Goal: Information Seeking & Learning: Learn about a topic

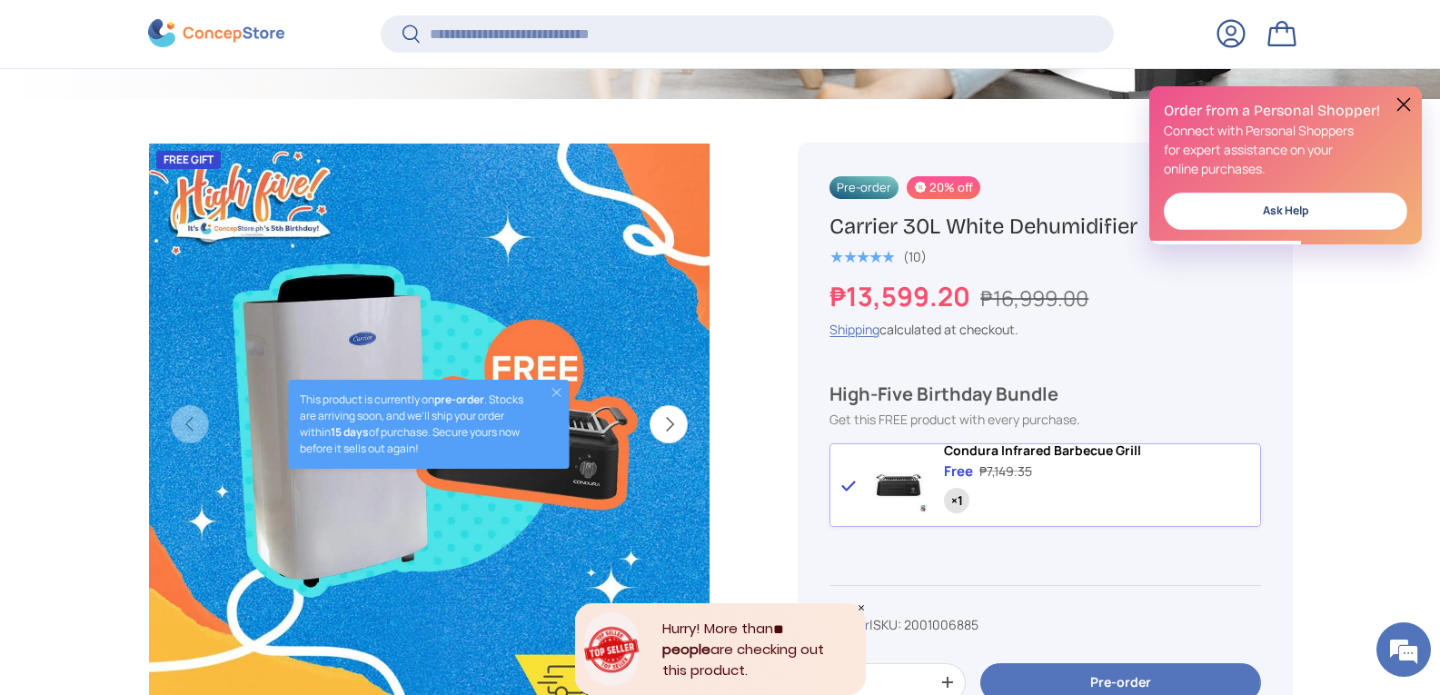
click at [1399, 108] on button at bounding box center [1404, 105] width 22 height 22
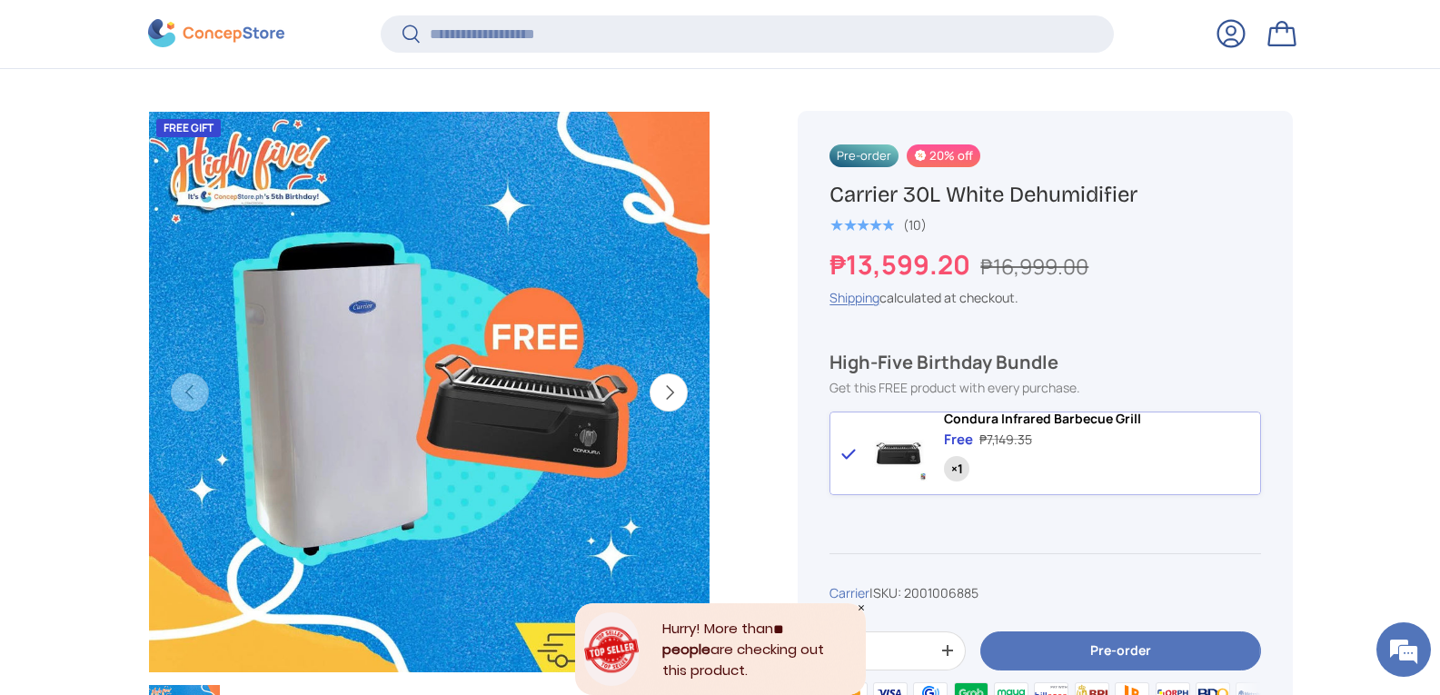
scroll to position [545, 0]
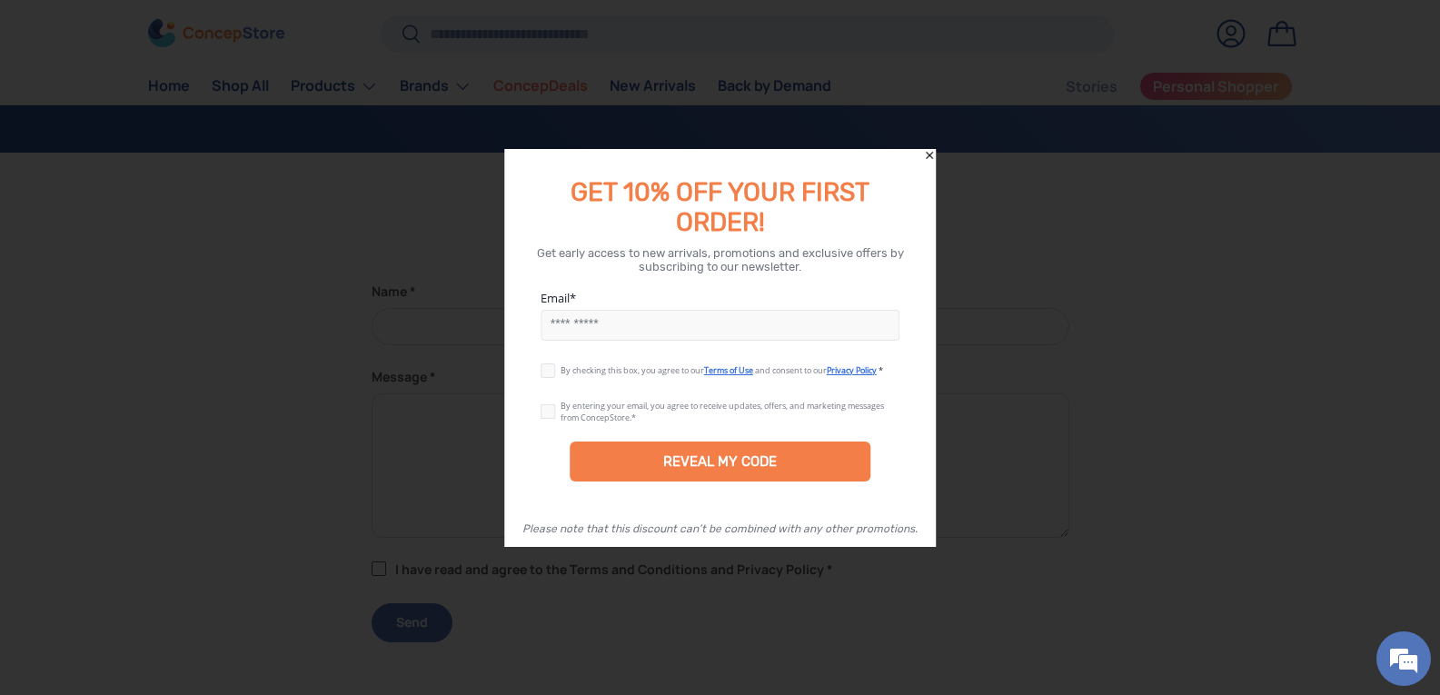
scroll to position [349, 0]
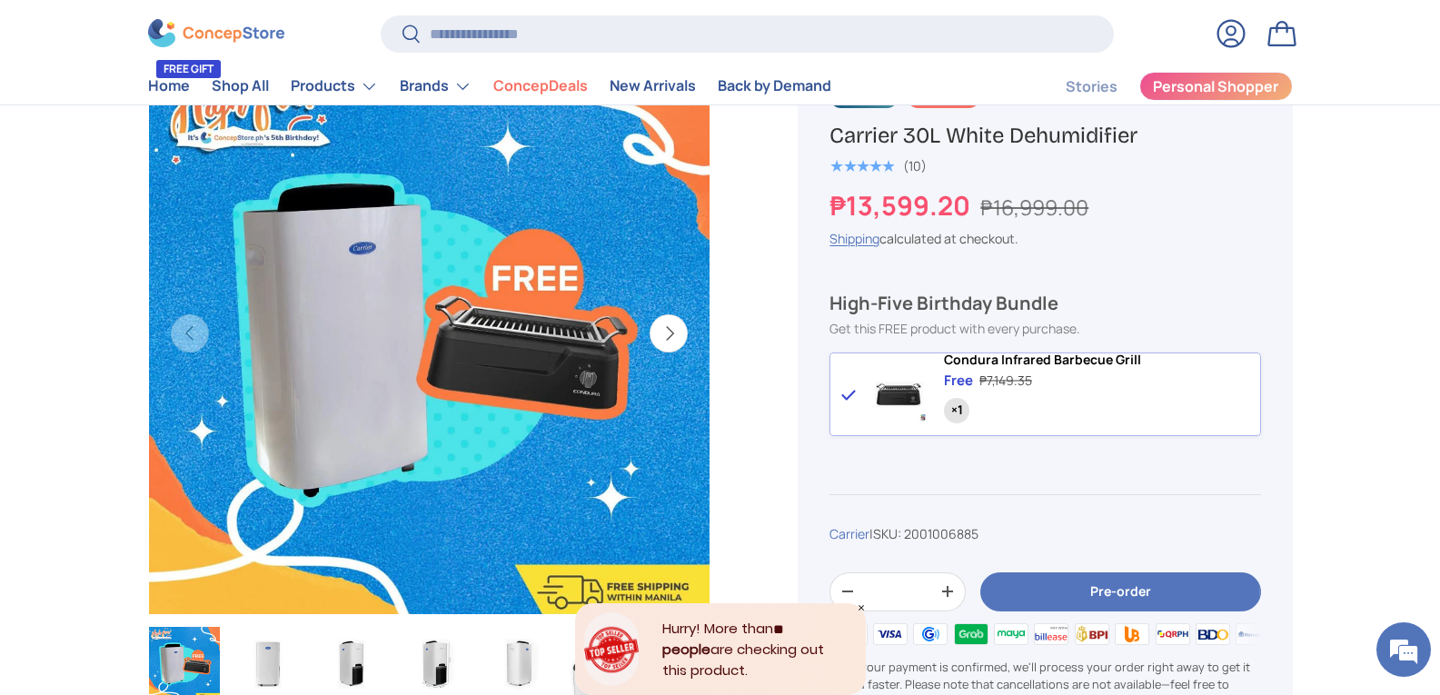
click at [272, 661] on img "Gallery Viewer" at bounding box center [268, 663] width 71 height 73
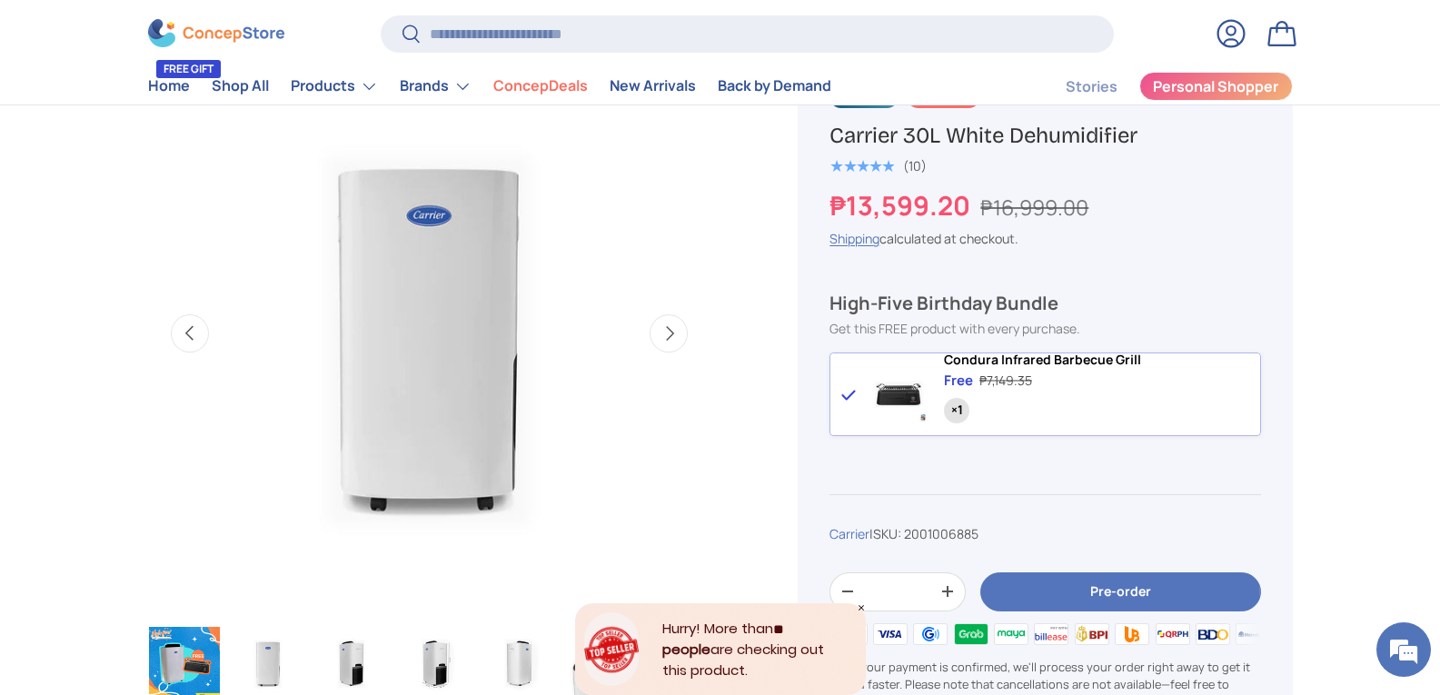
click at [196, 644] on img "Gallery Viewer" at bounding box center [184, 663] width 71 height 73
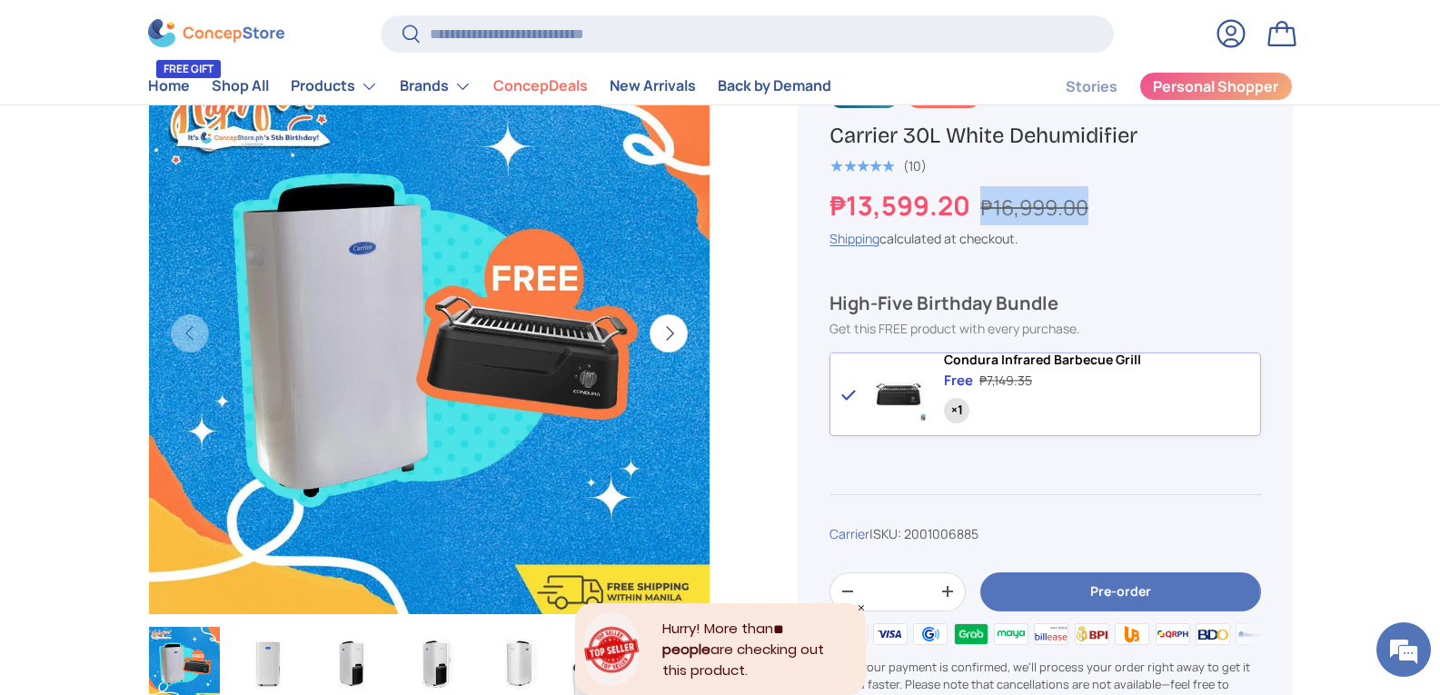
drag, startPoint x: 989, startPoint y: 202, endPoint x: 1101, endPoint y: 220, distance: 113.2
click at [1102, 223] on div "₱13,599.20 ₱16,999.00" at bounding box center [1045, 205] width 431 height 39
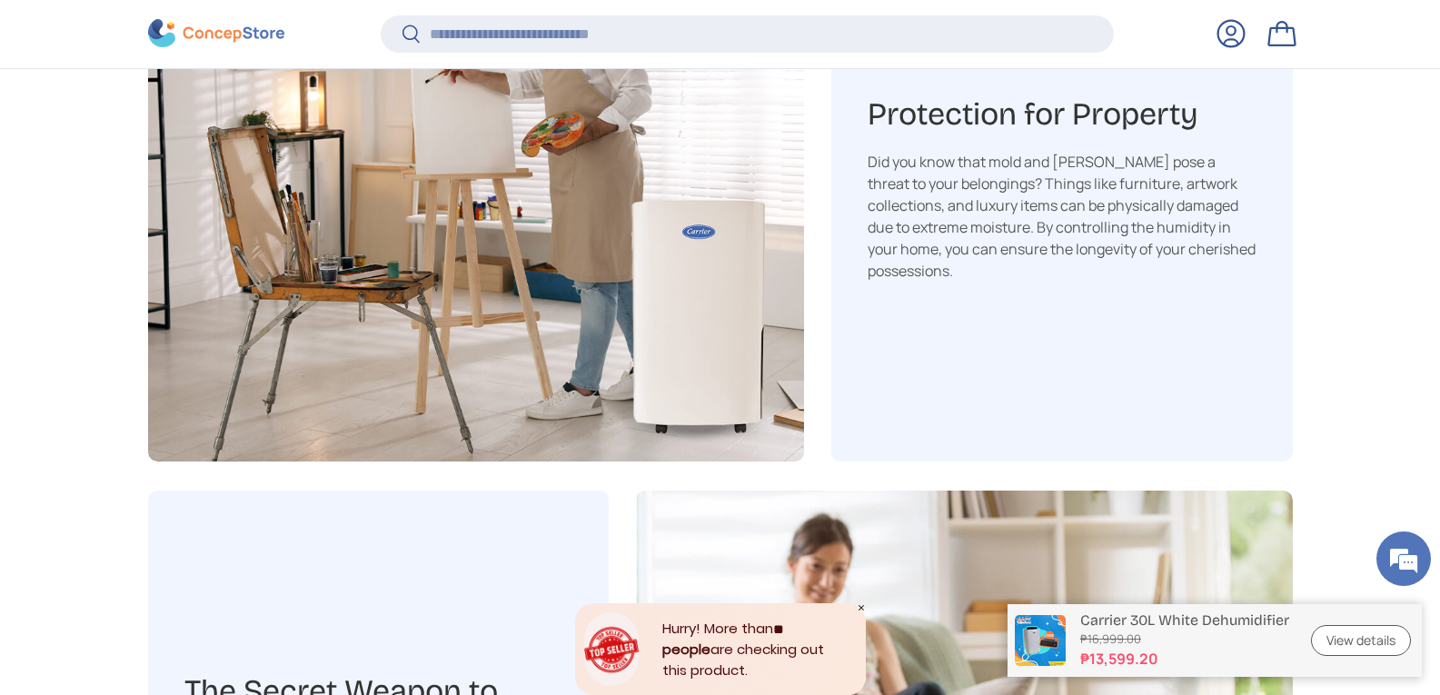
scroll to position [2813, 0]
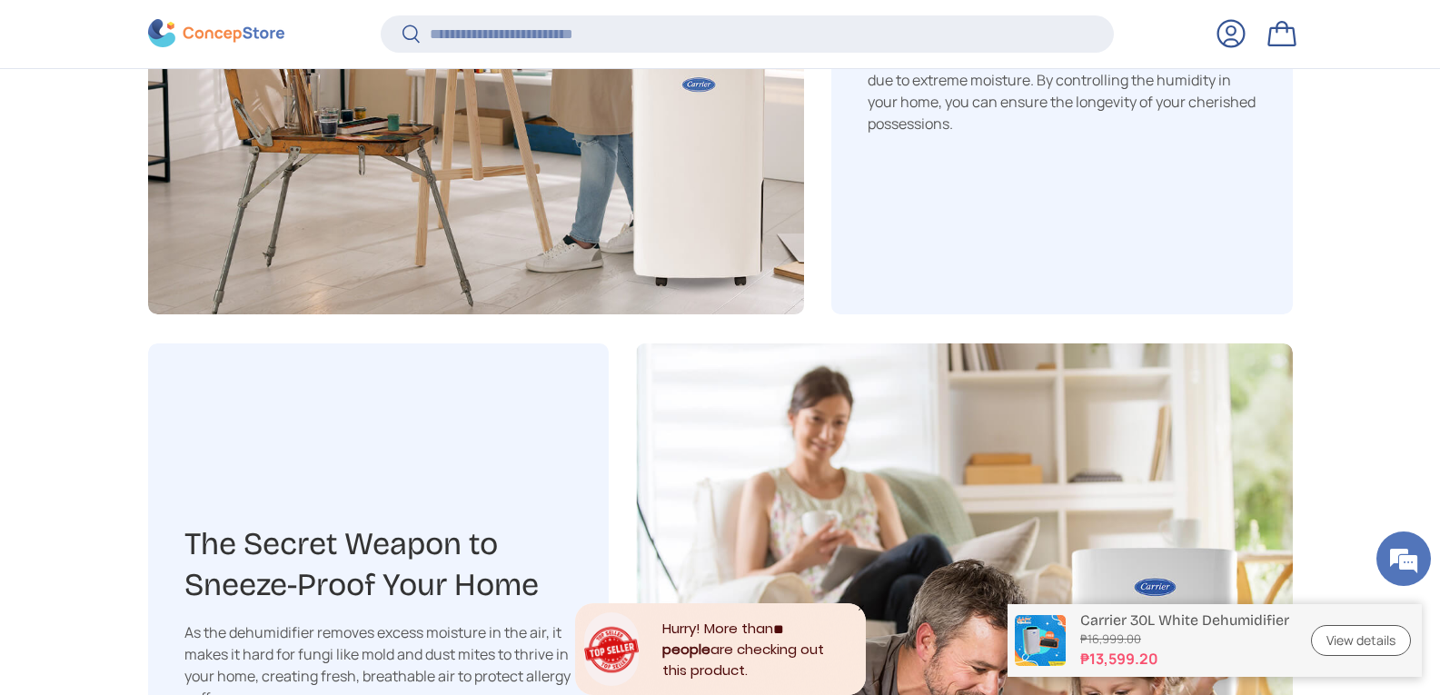
click at [1348, 633] on link "View details" at bounding box center [1361, 641] width 100 height 32
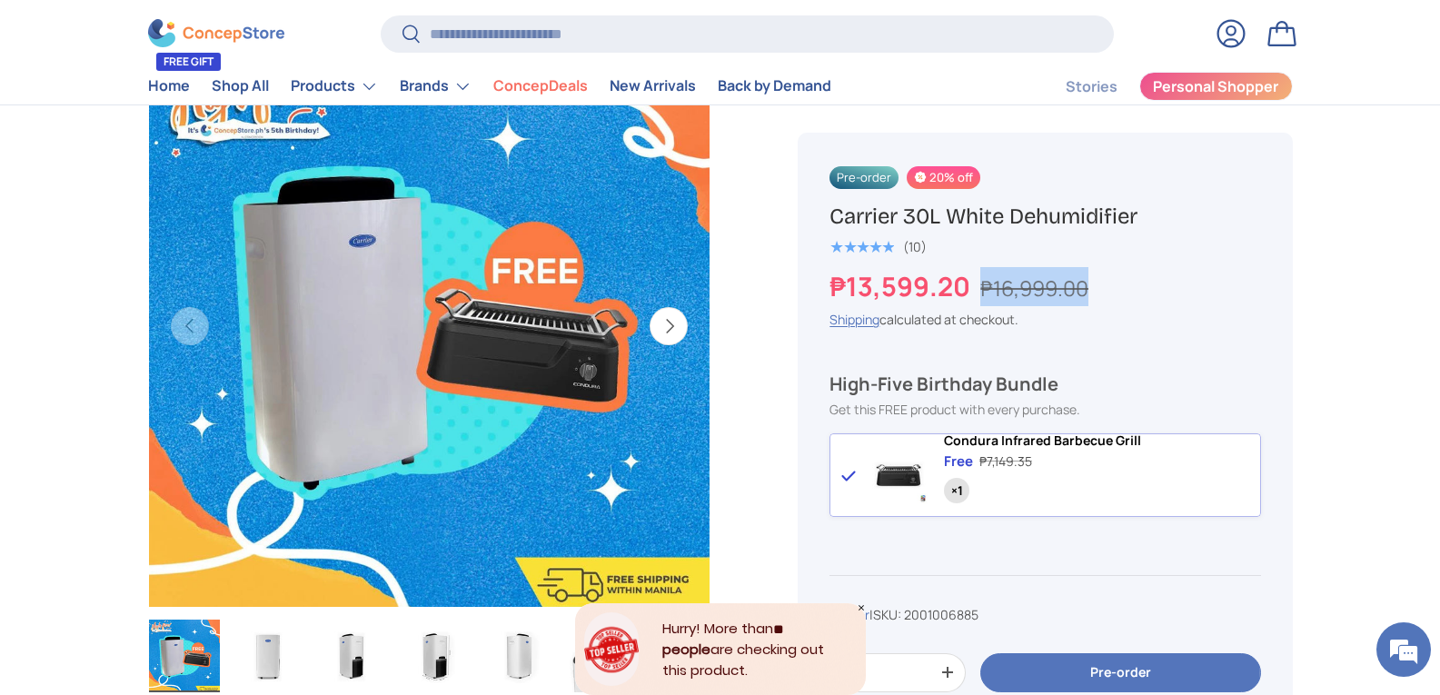
scroll to position [470, 0]
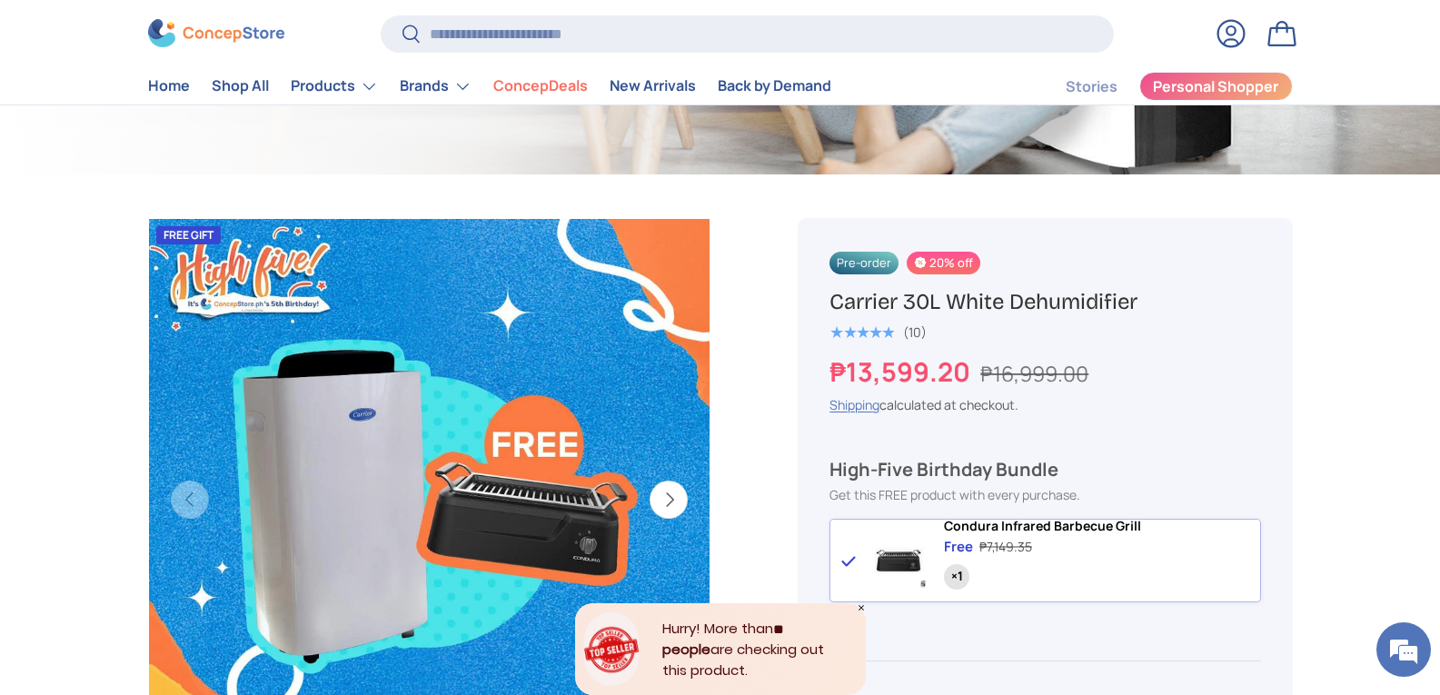
click at [945, 264] on span "20% off" at bounding box center [944, 263] width 74 height 23
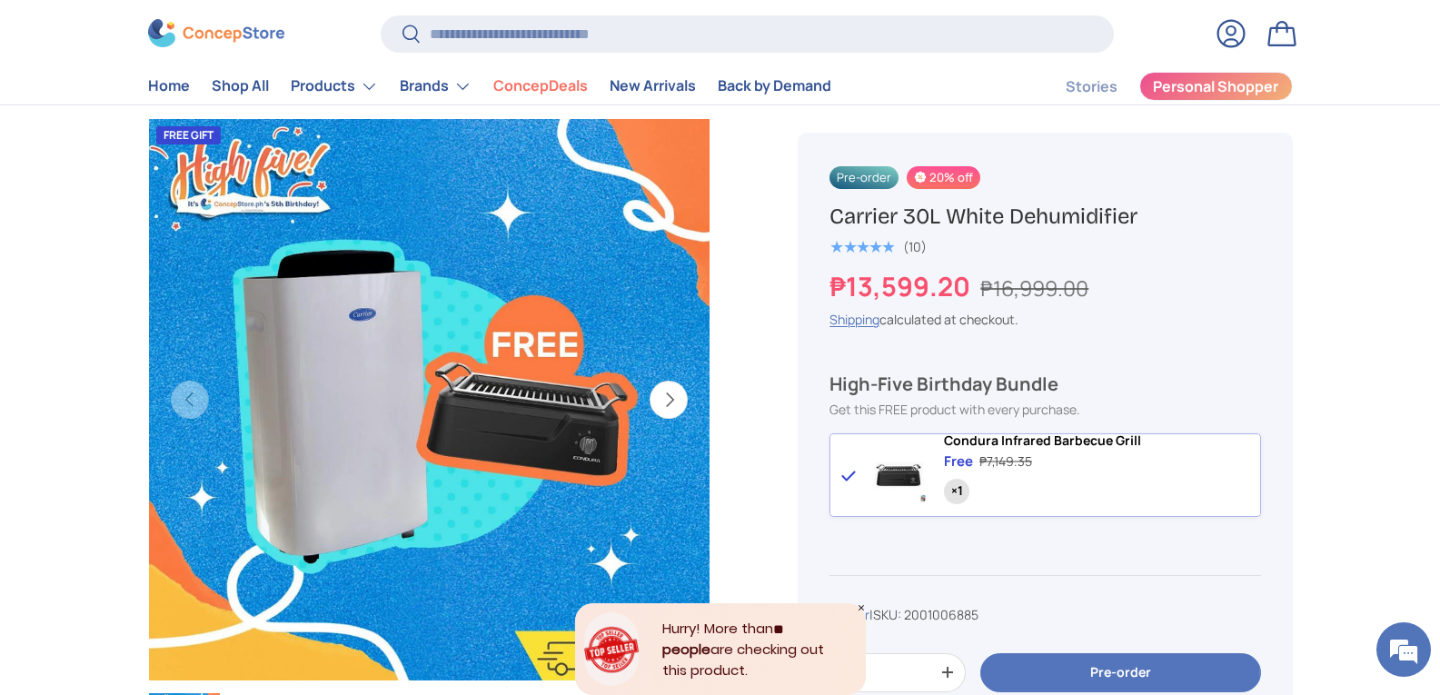
scroll to position [288, 0]
